Goal: Task Accomplishment & Management: Complete application form

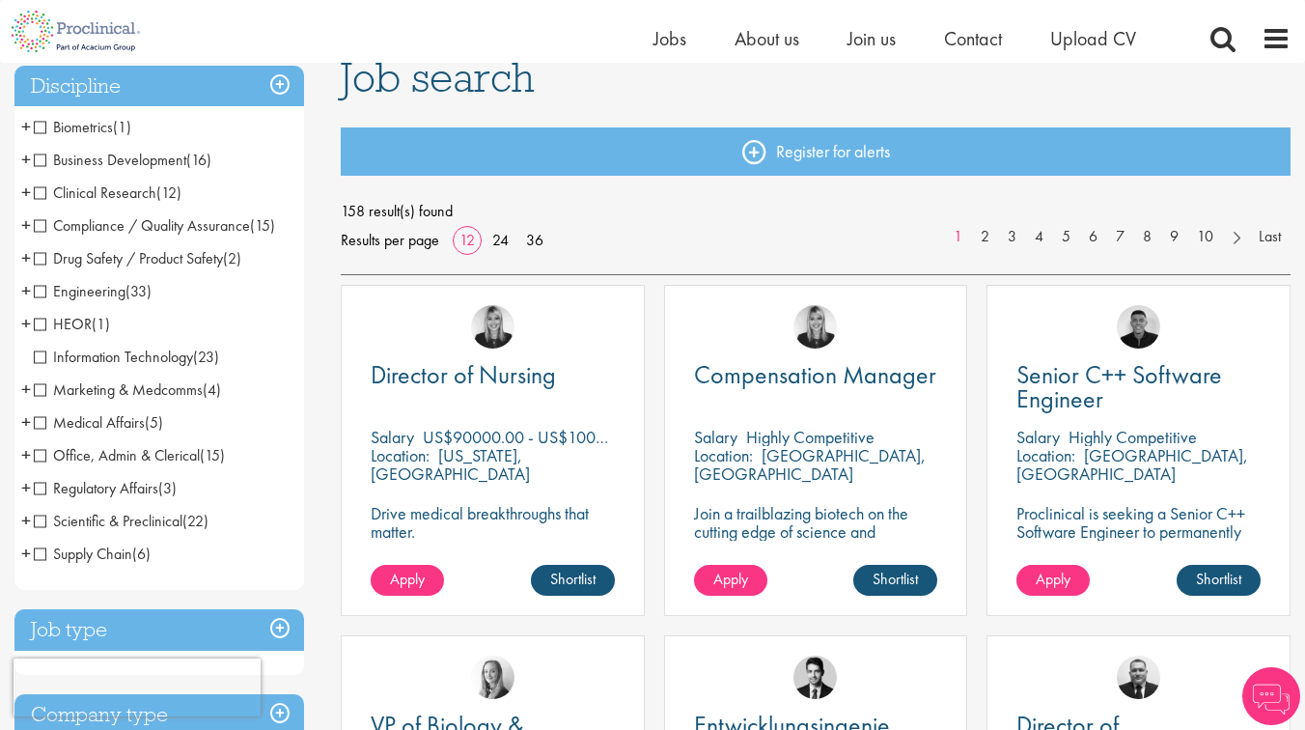
scroll to position [148, 0]
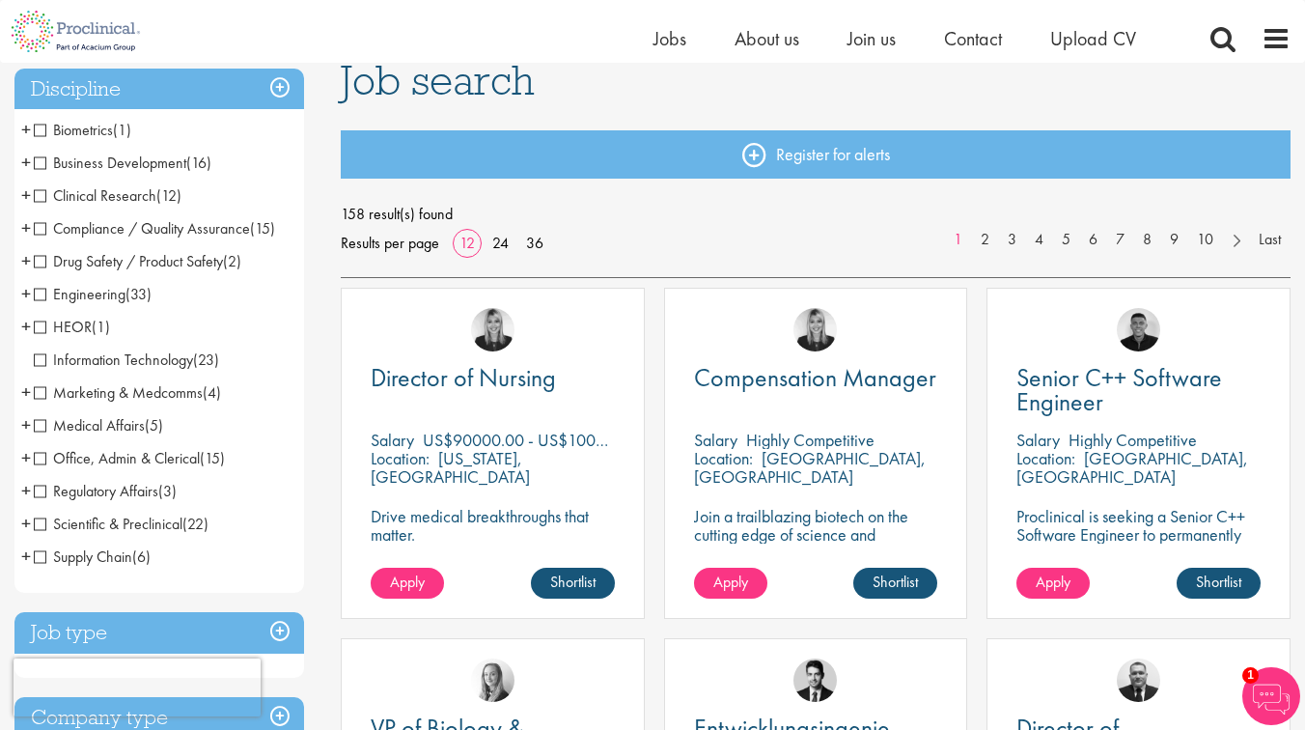
click at [277, 93] on h3 "Discipline" at bounding box center [159, 89] width 290 height 41
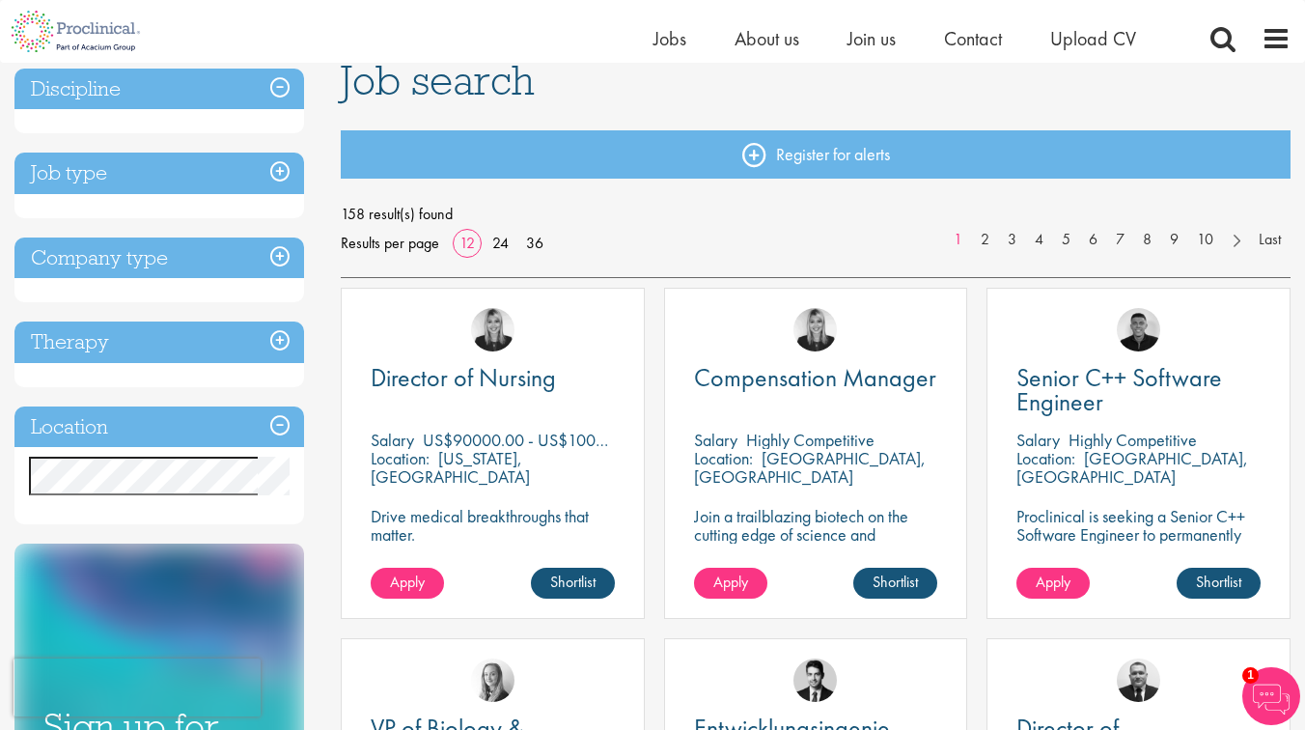
click at [267, 173] on h3 "Job type" at bounding box center [159, 172] width 290 height 41
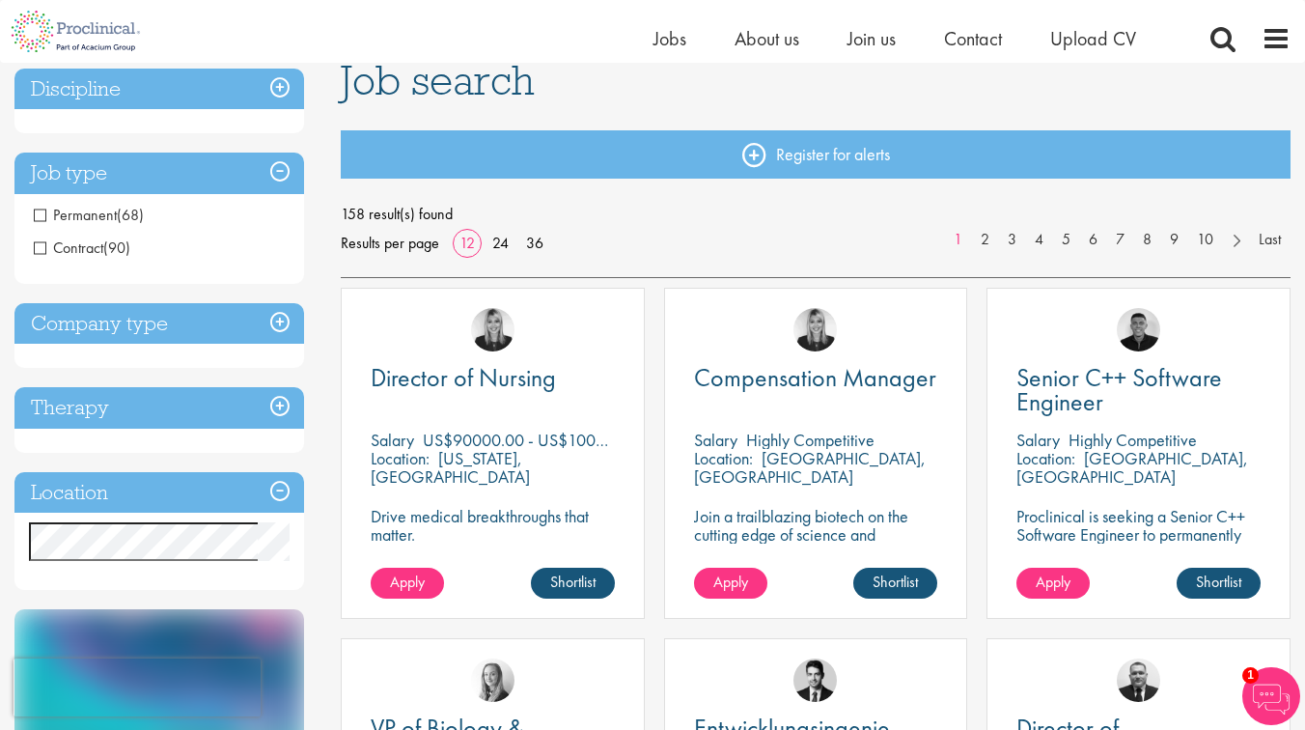
click at [270, 170] on h3 "Job type" at bounding box center [159, 172] width 290 height 41
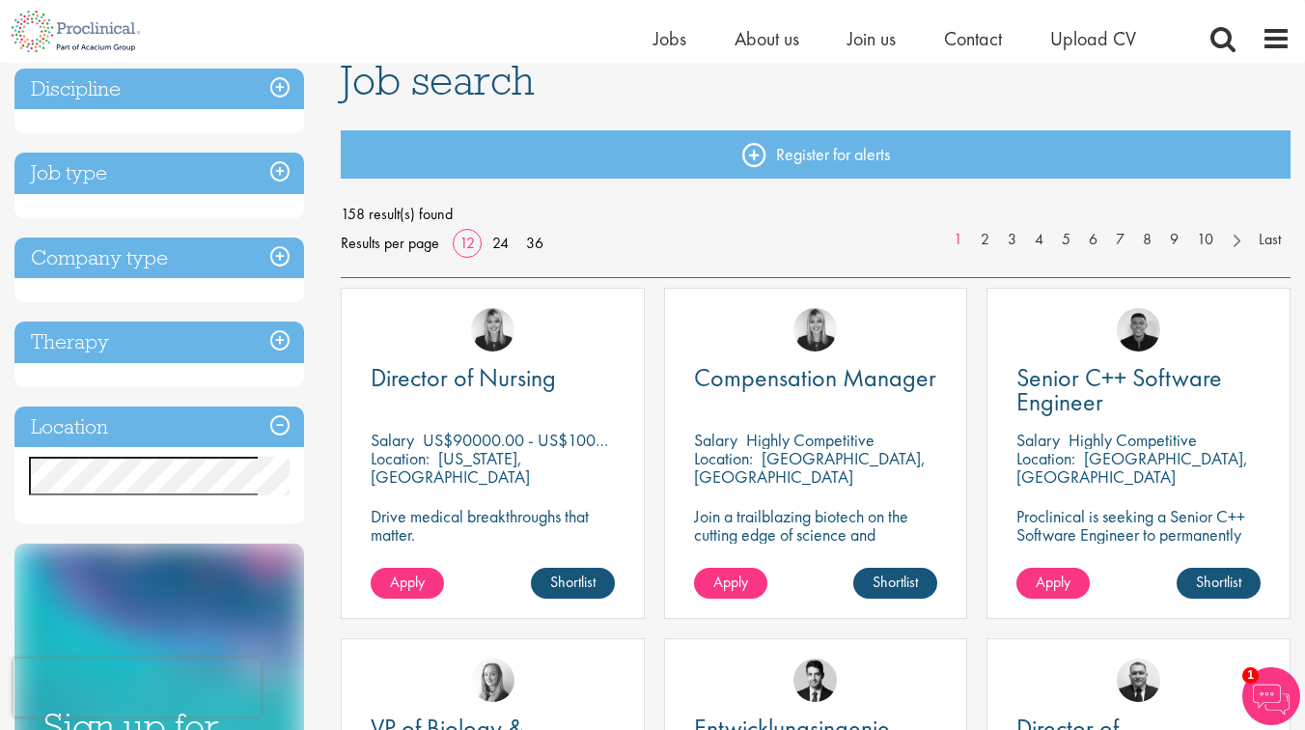
click at [273, 267] on h3 "Company type" at bounding box center [159, 257] width 290 height 41
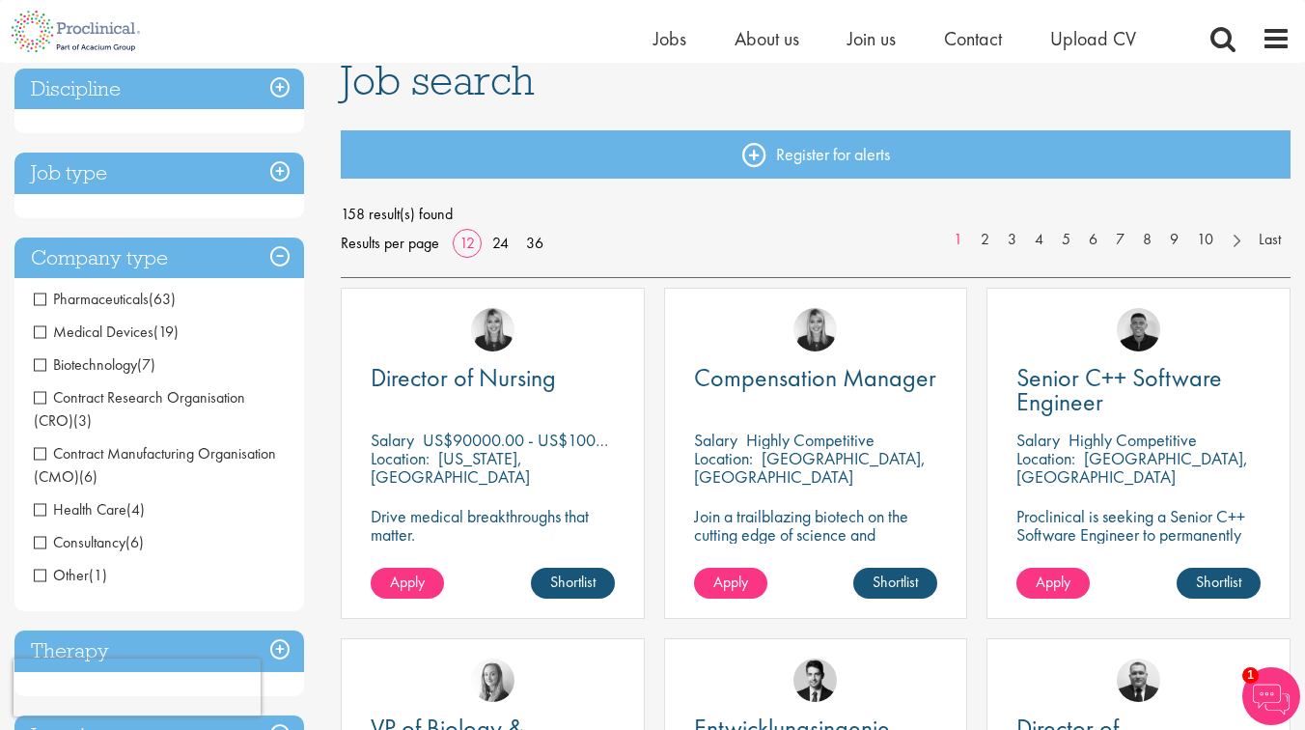
click at [273, 261] on h3 "Company type" at bounding box center [159, 257] width 290 height 41
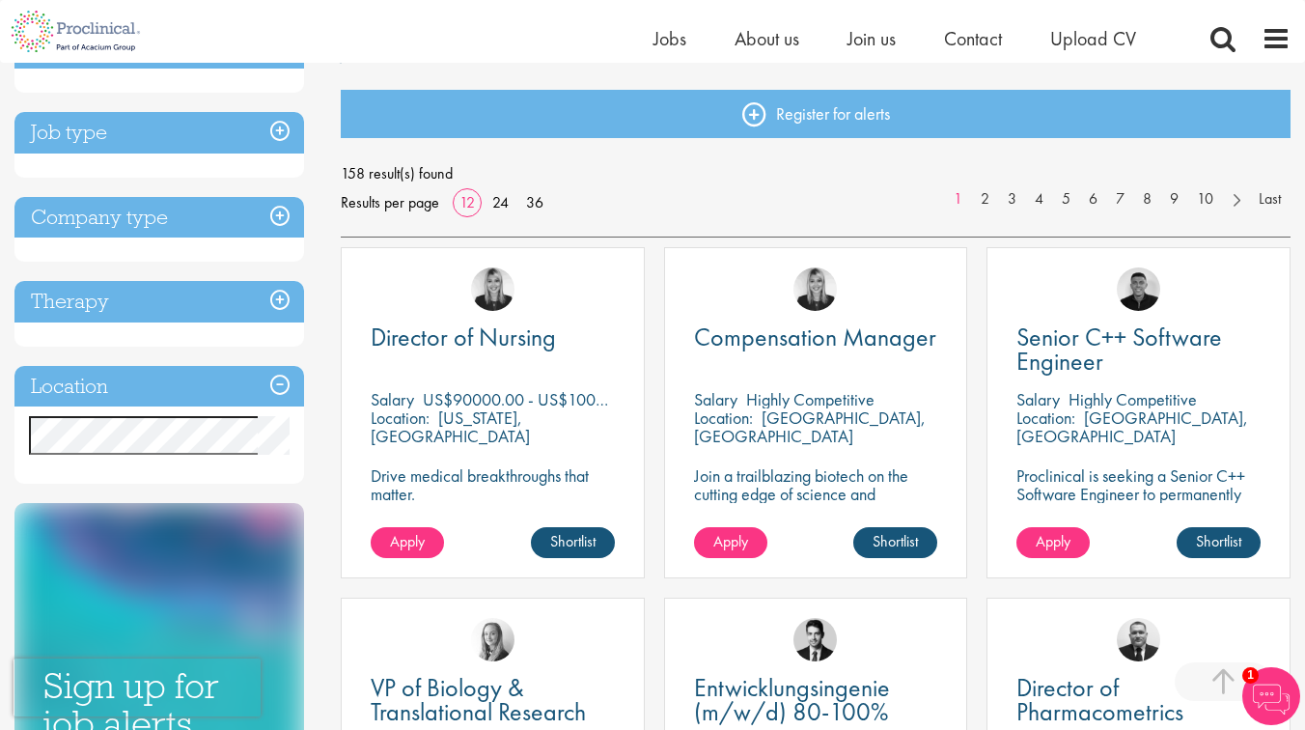
scroll to position [0, 0]
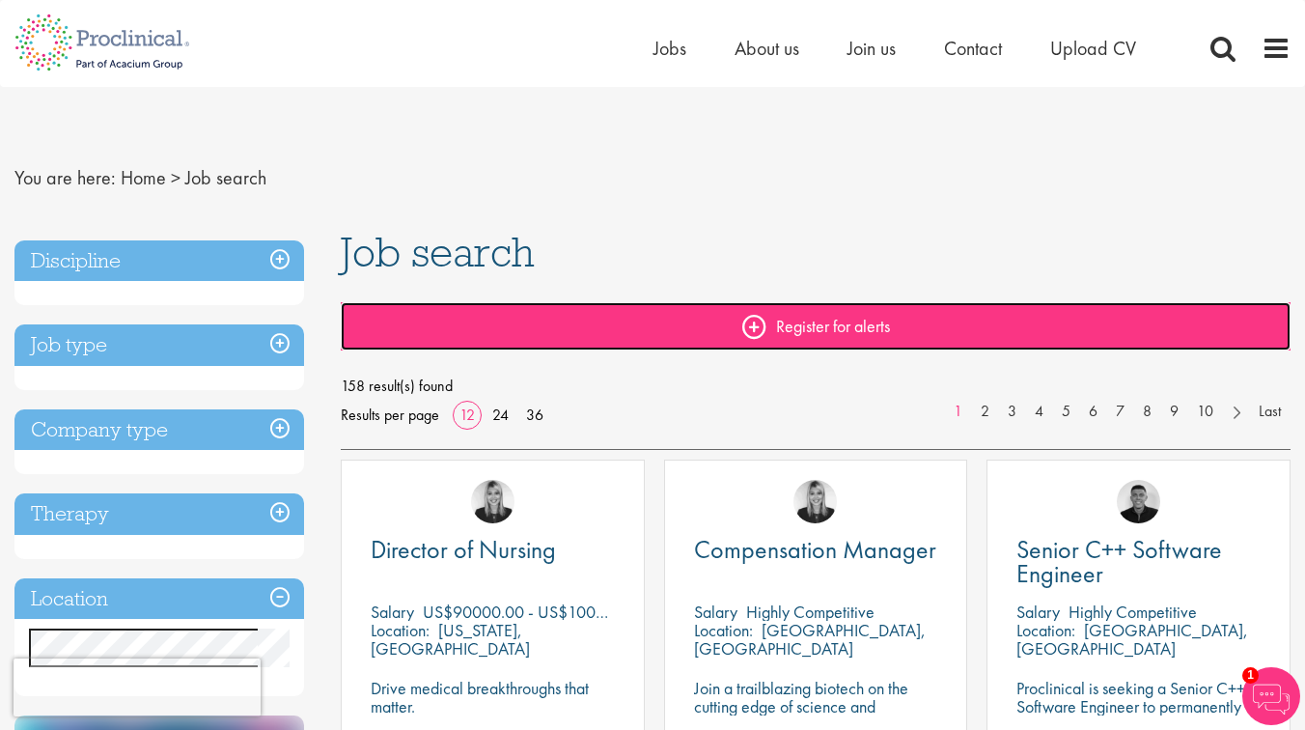
click at [821, 321] on link "Register for alerts" at bounding box center [816, 326] width 950 height 48
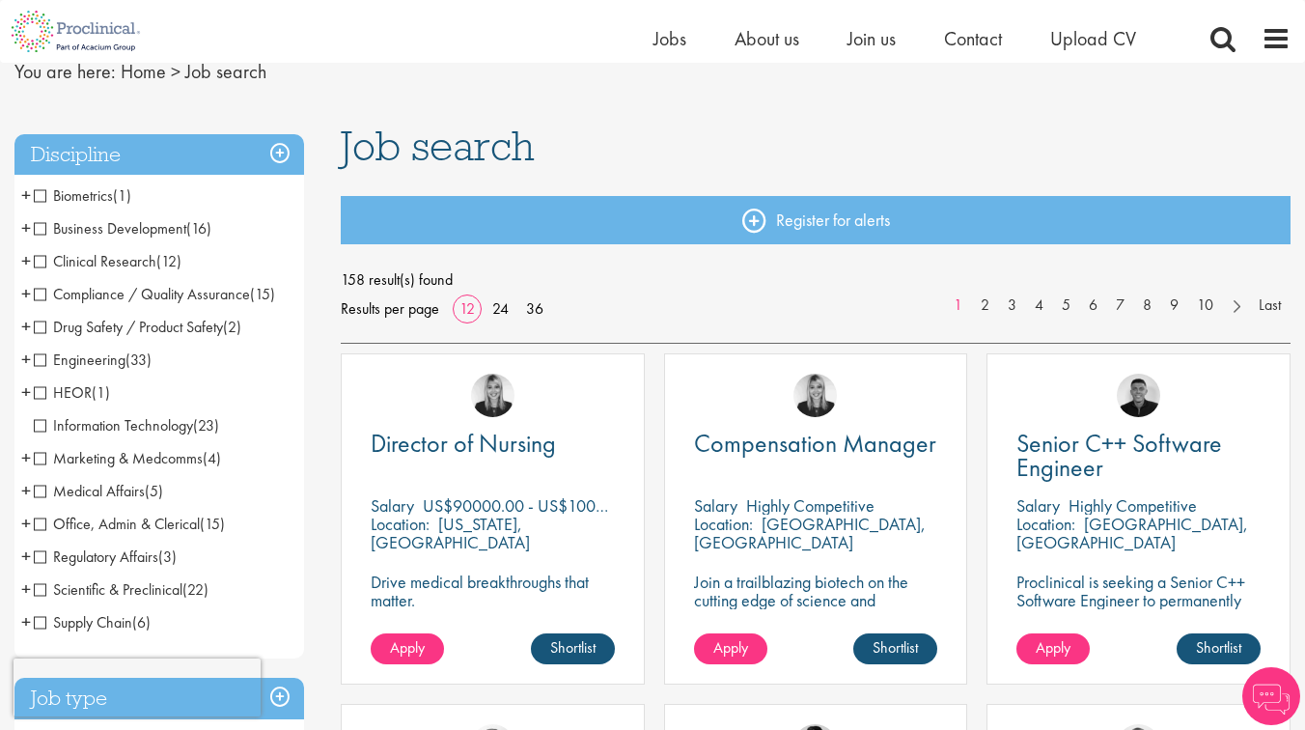
scroll to position [87, 0]
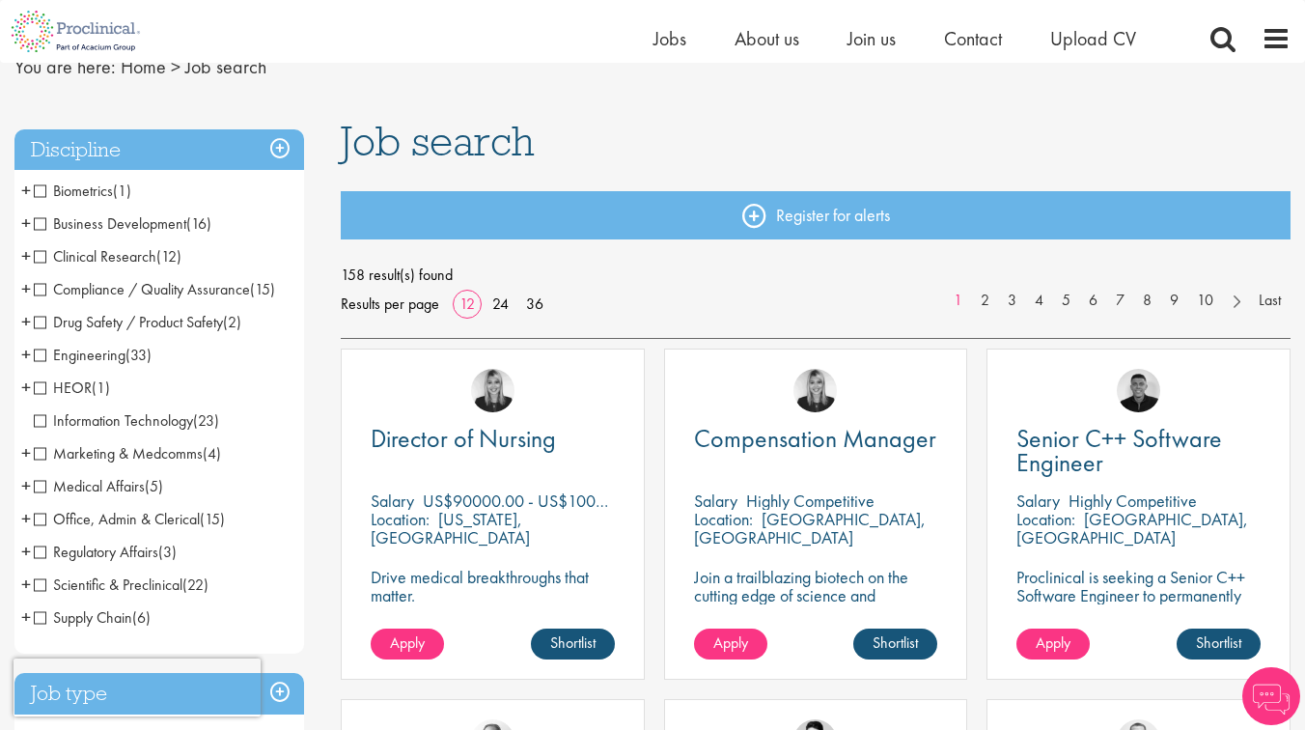
click at [282, 136] on h3 "Discipline" at bounding box center [159, 149] width 290 height 41
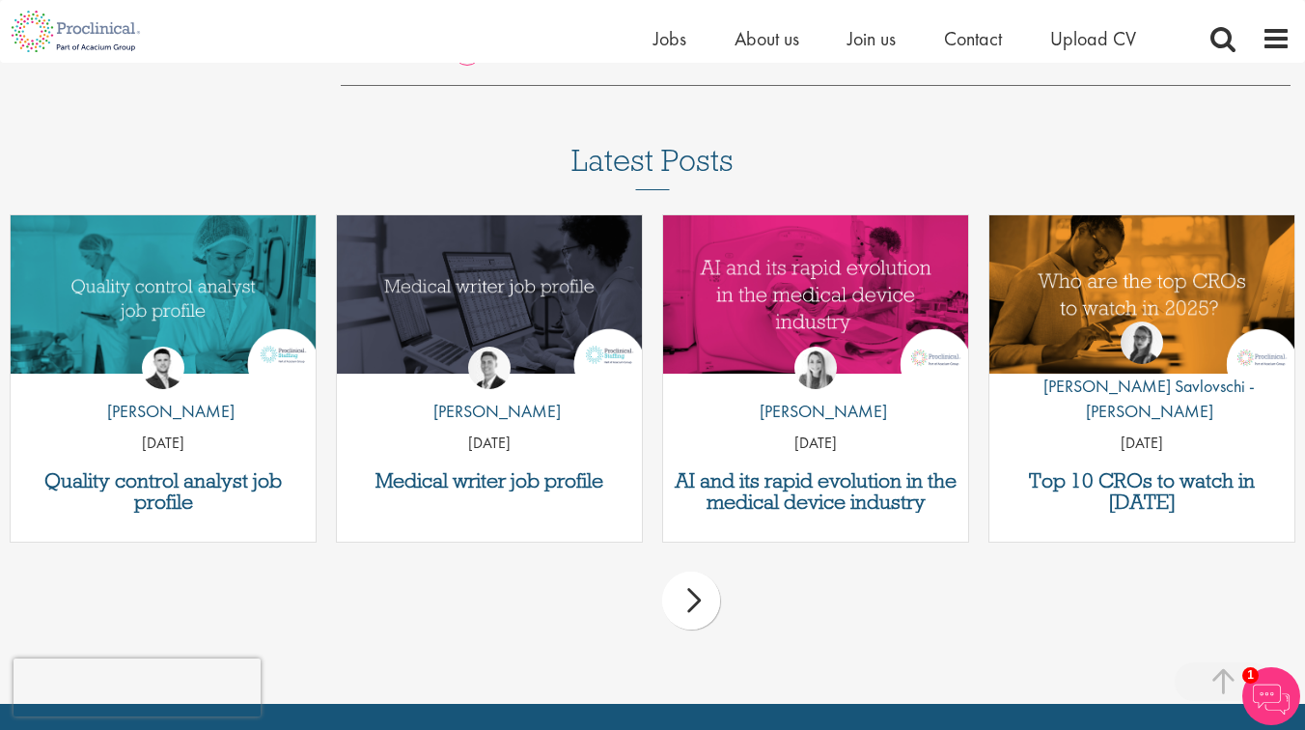
scroll to position [2150, 0]
